Goal: Task Accomplishment & Management: Manage account settings

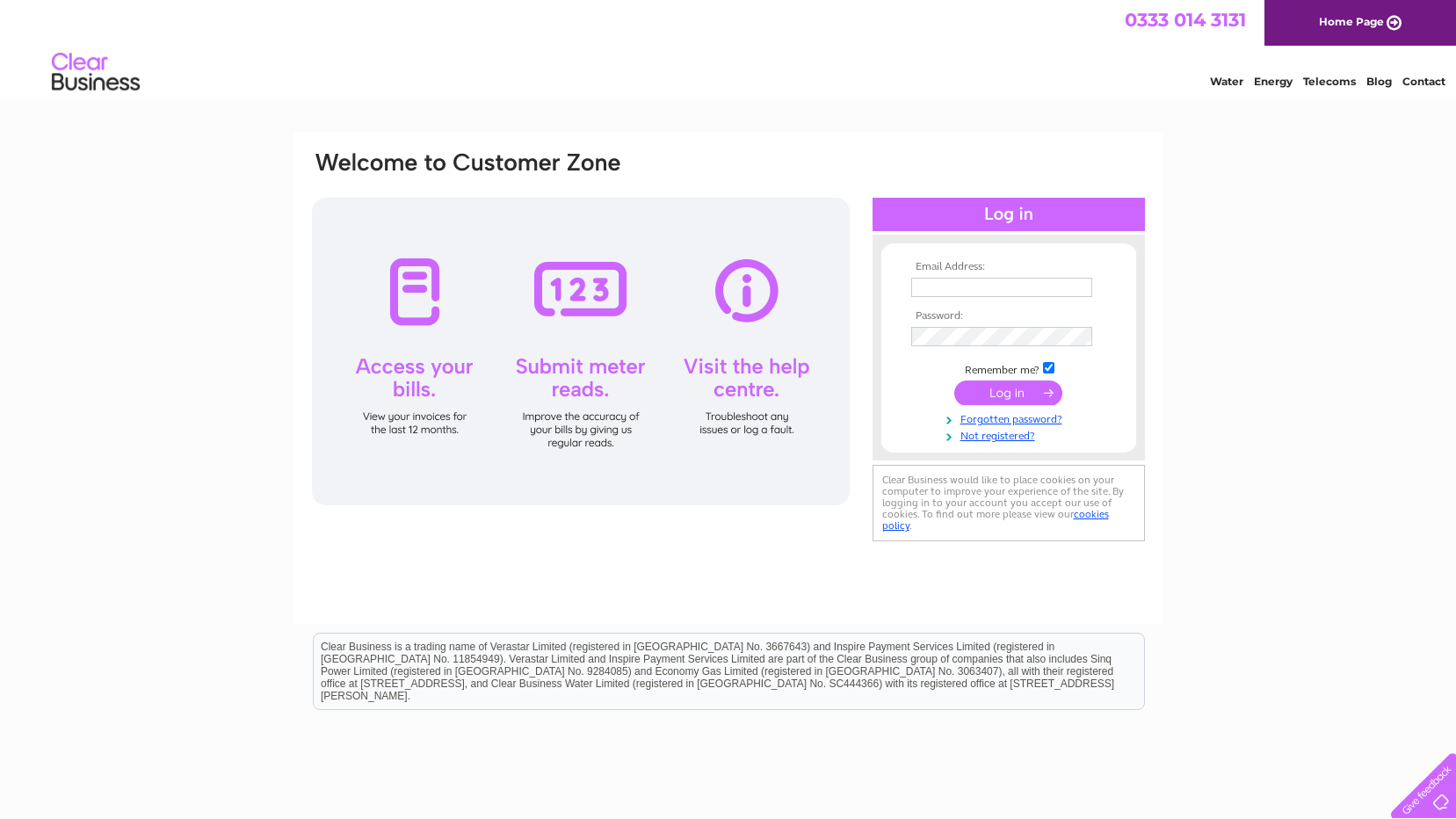
click at [1040, 286] on input "text" at bounding box center [1001, 288] width 181 height 20
click at [1008, 285] on input "text" at bounding box center [1002, 288] width 183 height 21
click at [961, 287] on input "text" at bounding box center [1001, 288] width 181 height 20
paste input "barry@customworks.co.uk"
type input "barry@customworks.co.uk"
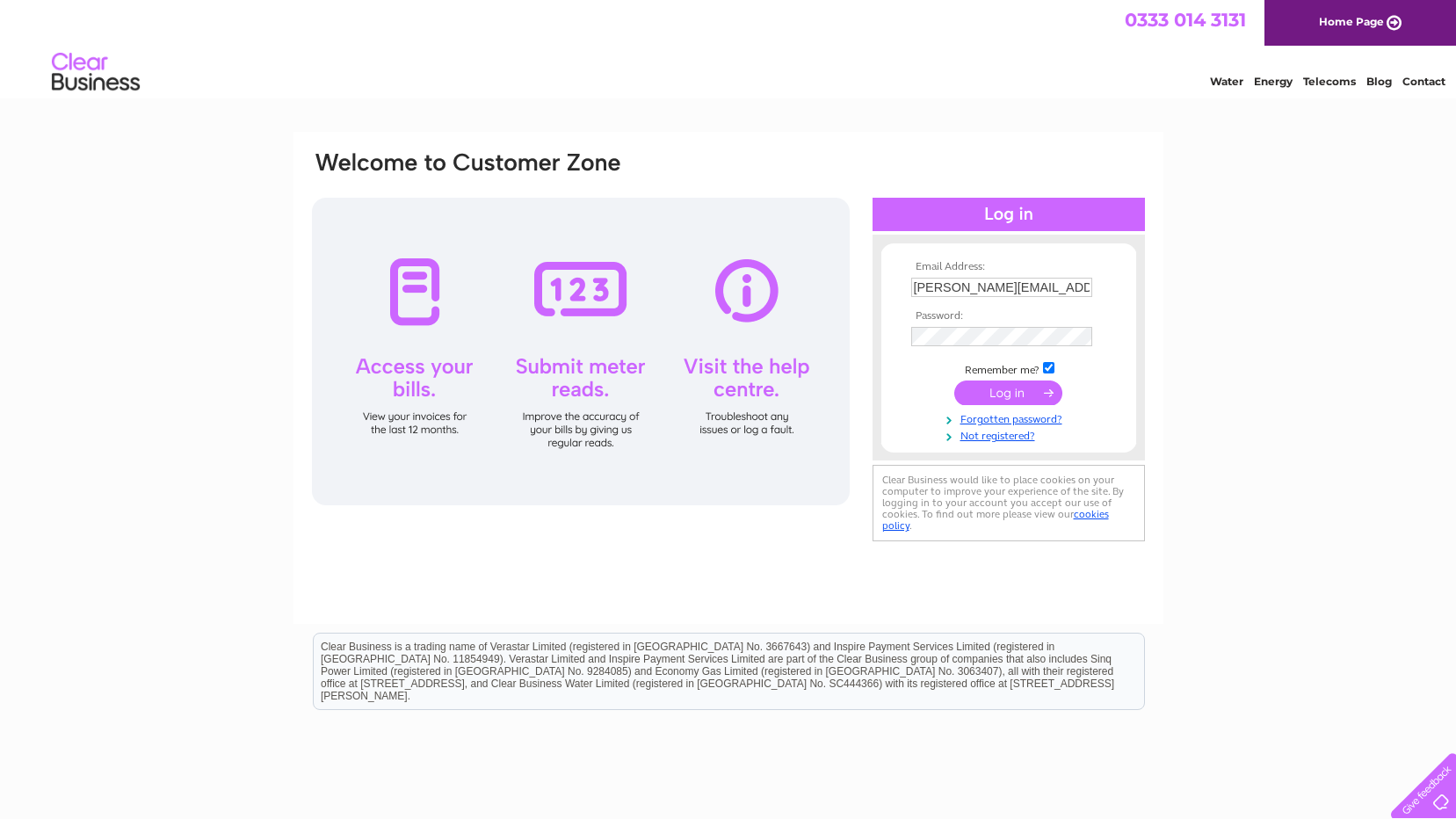
click at [1014, 391] on input "submit" at bounding box center [1008, 393] width 108 height 25
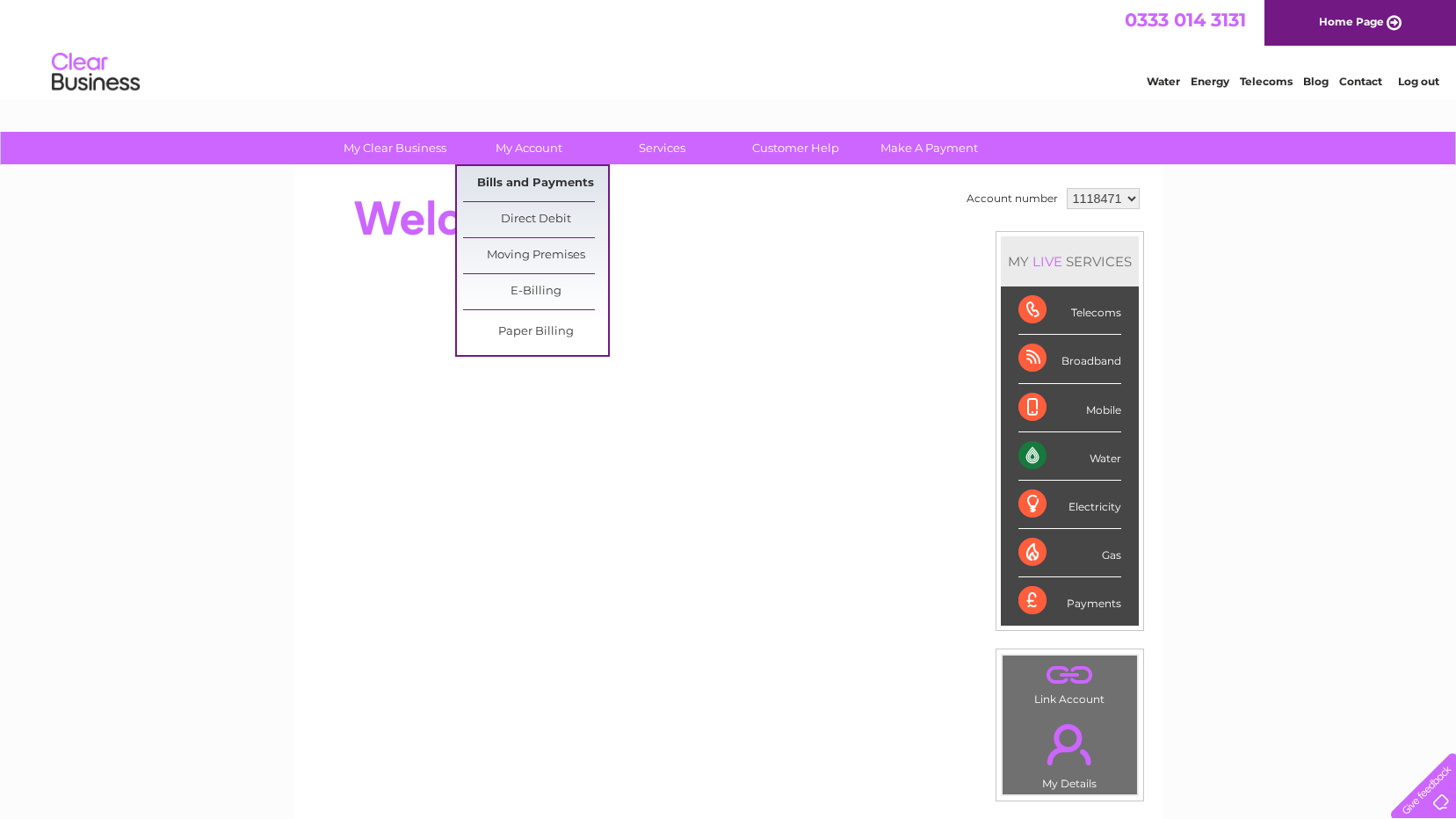
click at [533, 181] on link "Bills and Payments" at bounding box center [535, 183] width 145 height 35
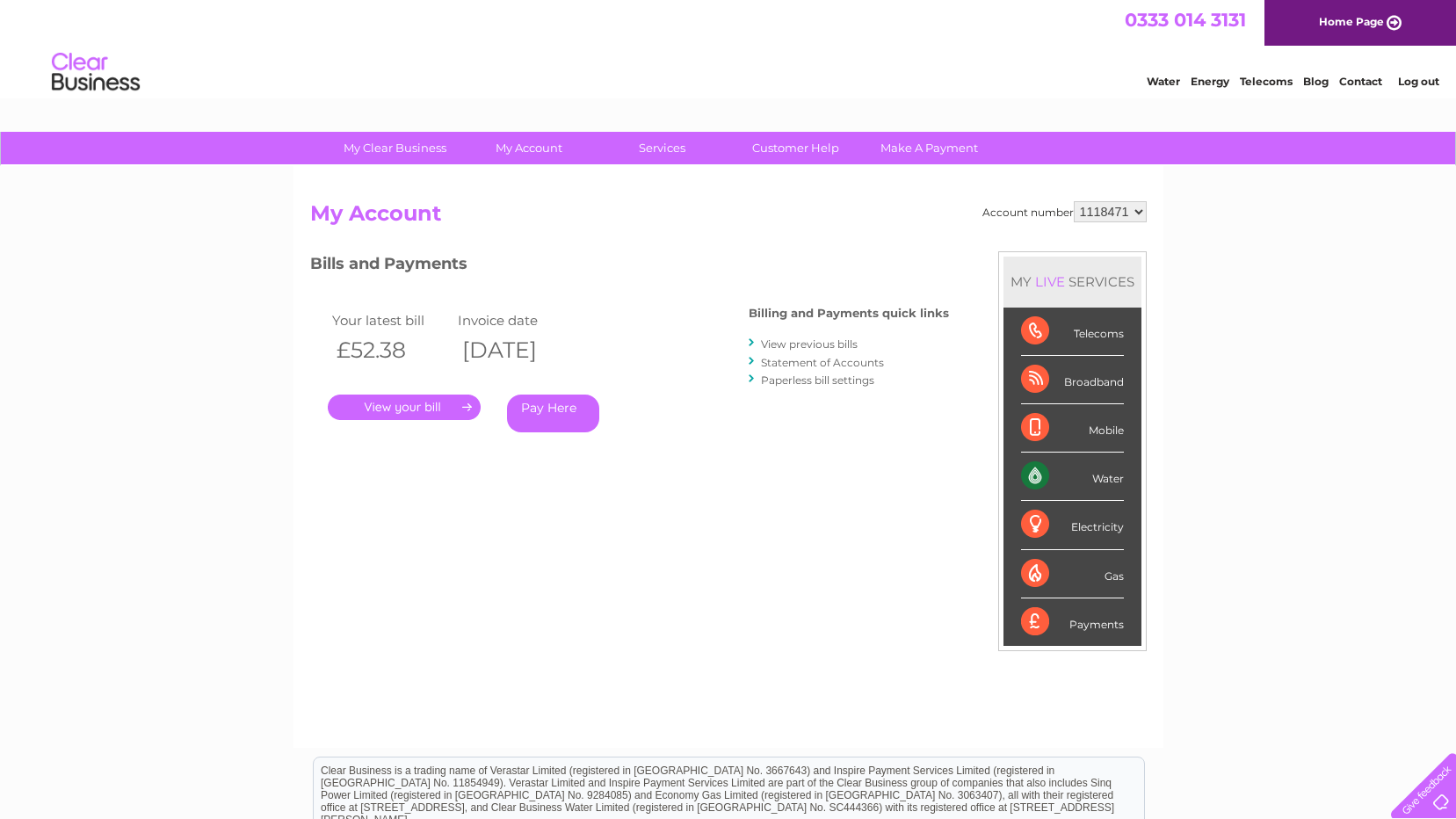
click at [442, 405] on link "." at bounding box center [404, 407] width 153 height 26
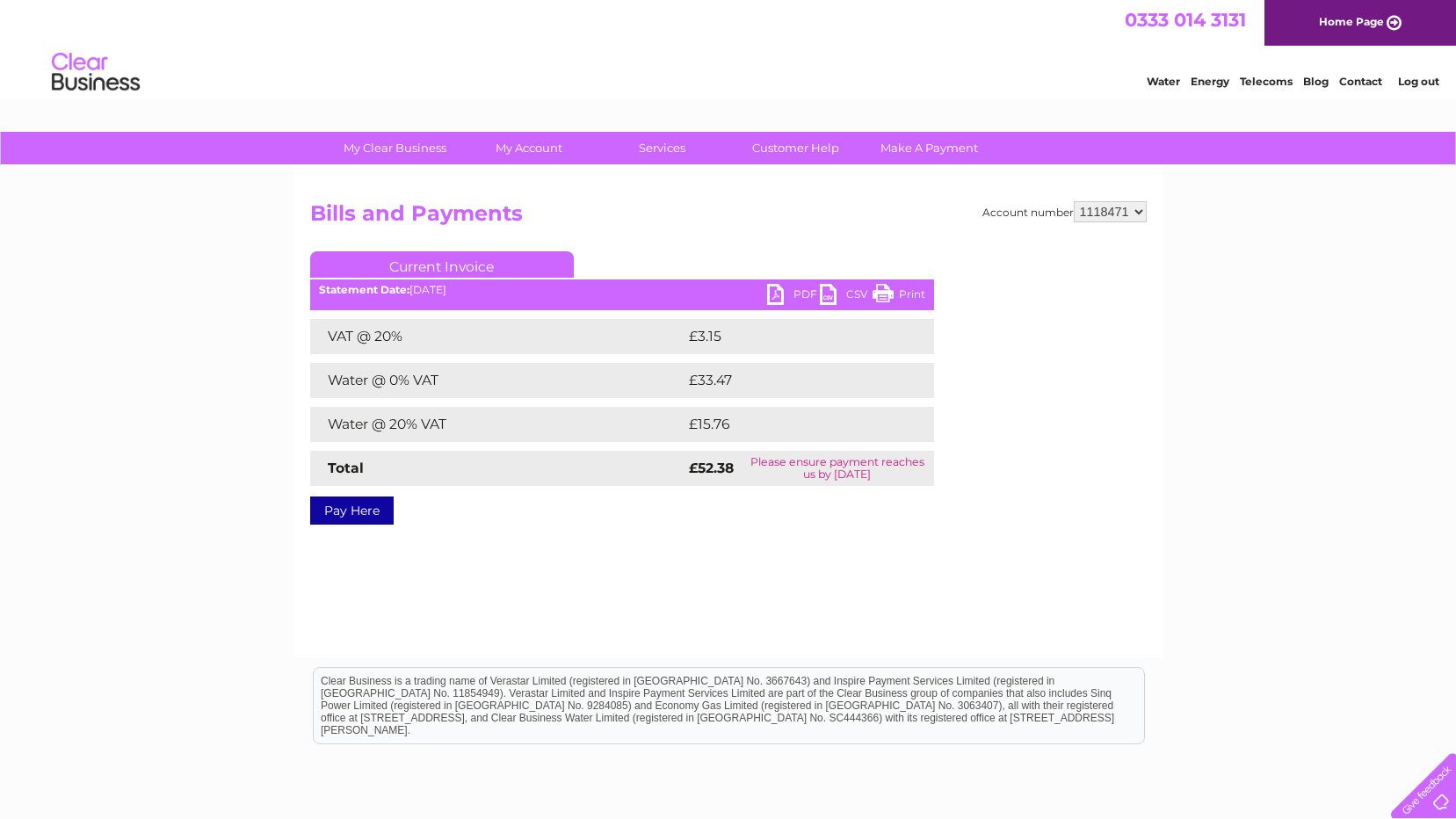
click at [773, 294] on link "PDF" at bounding box center [793, 296] width 53 height 26
